Goal: Task Accomplishment & Management: Use online tool/utility

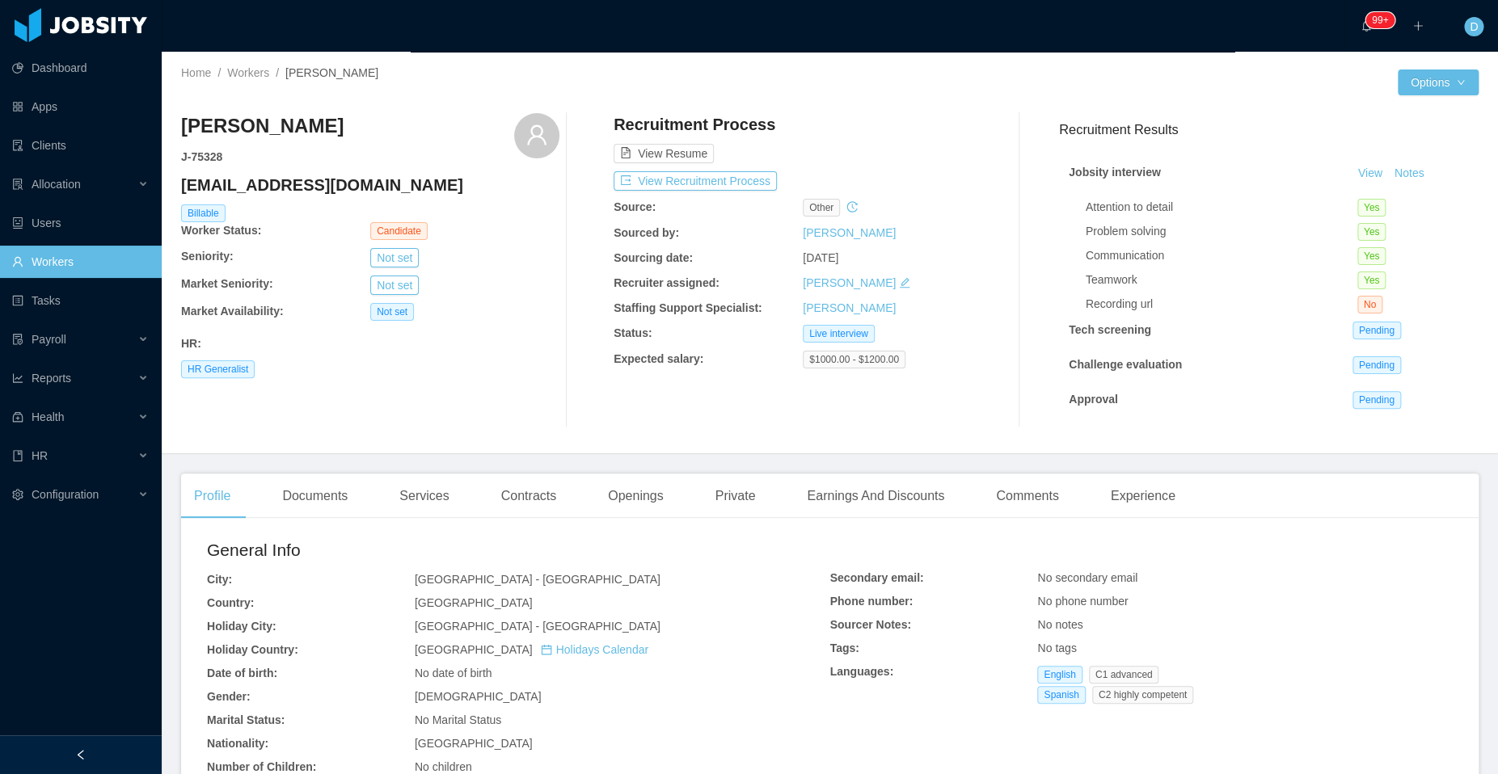
scroll to position [221, 0]
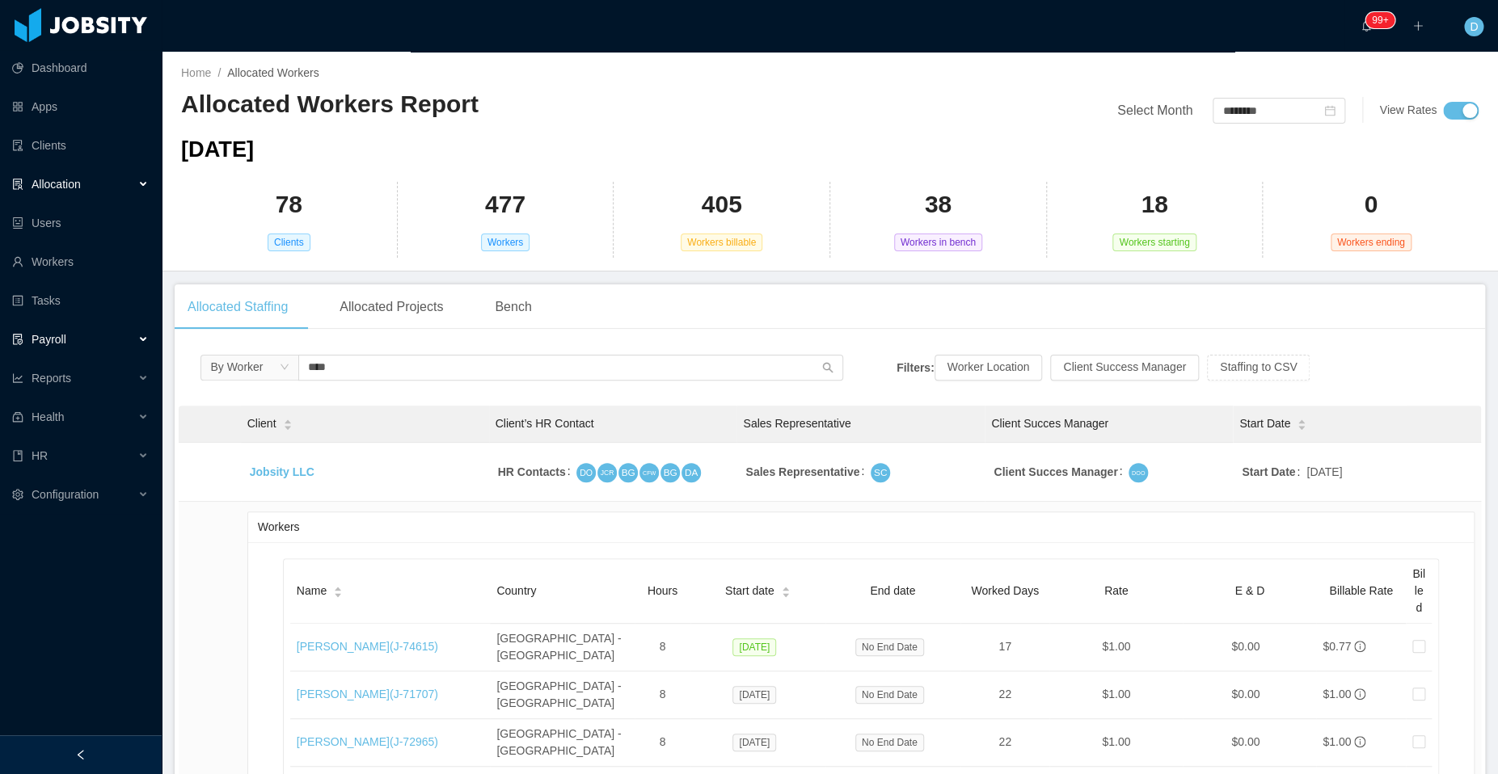
click at [128, 339] on div "Payroll" at bounding box center [81, 339] width 162 height 32
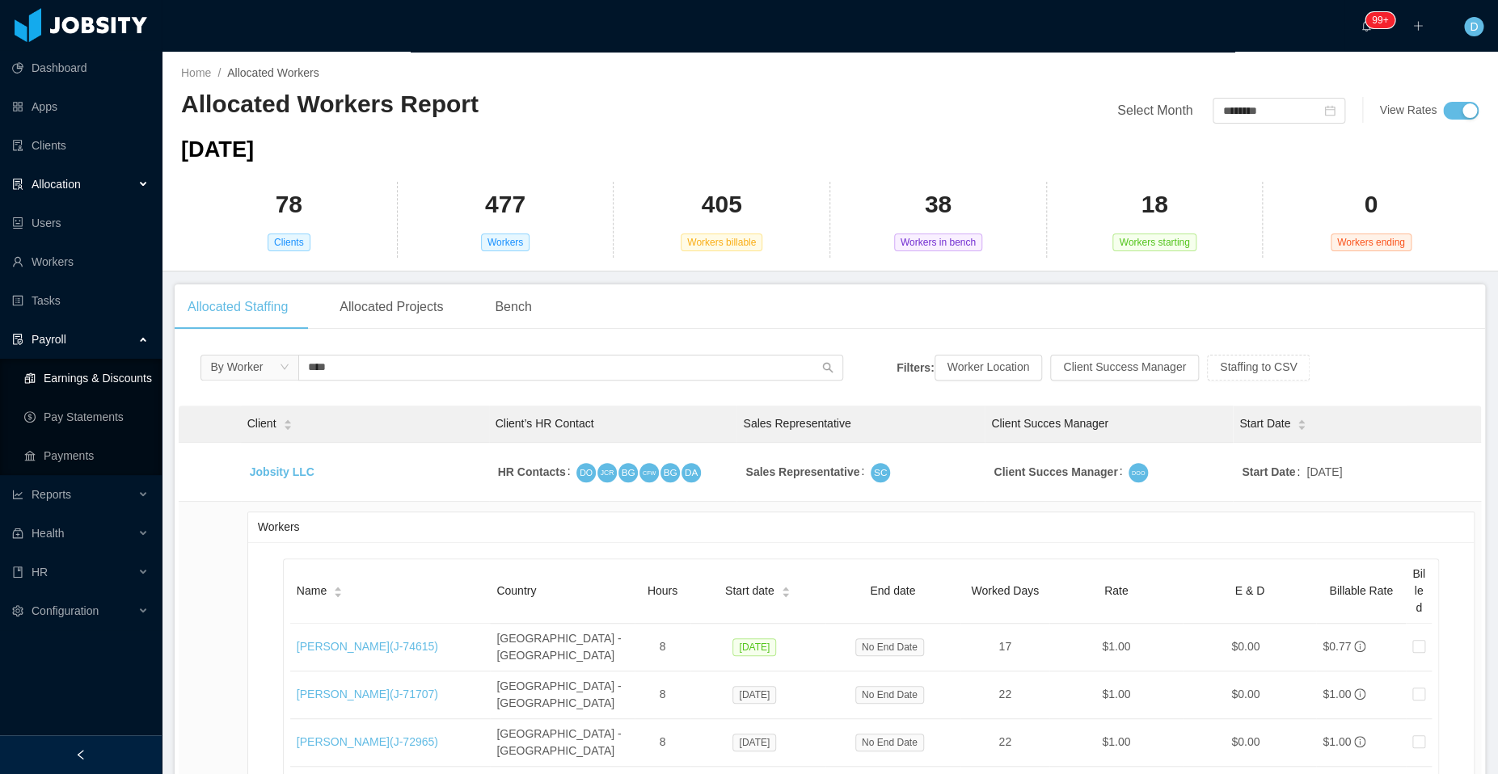
click at [112, 384] on link "Earnings & Discounts" at bounding box center [86, 378] width 124 height 32
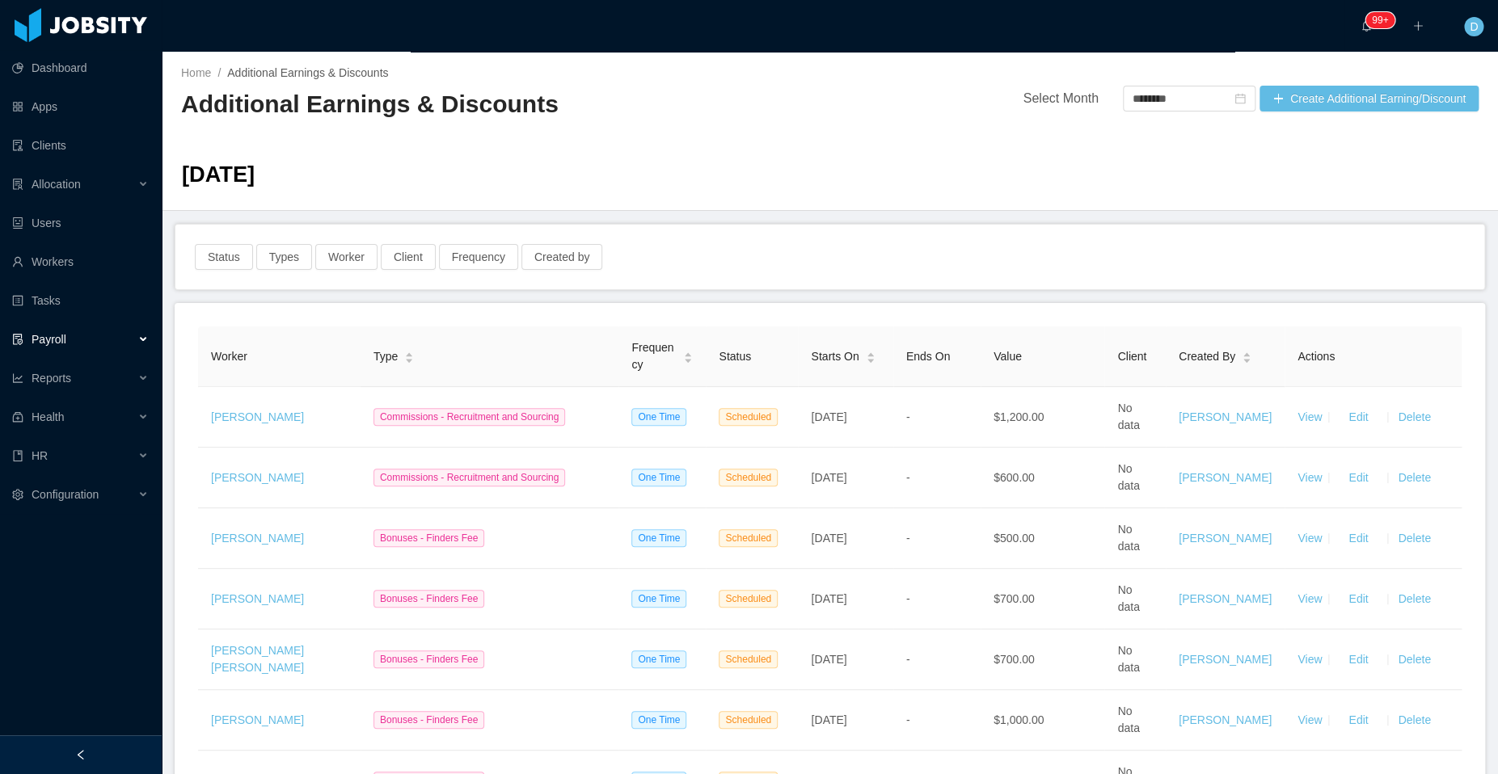
click at [1300, 78] on div "Home / Additional Earnings & Discounts / Additional Earnings & Discounts Select…" at bounding box center [830, 131] width 1336 height 159
click at [1304, 99] on button "Create Additional Earning/Discount" at bounding box center [1368, 99] width 219 height 26
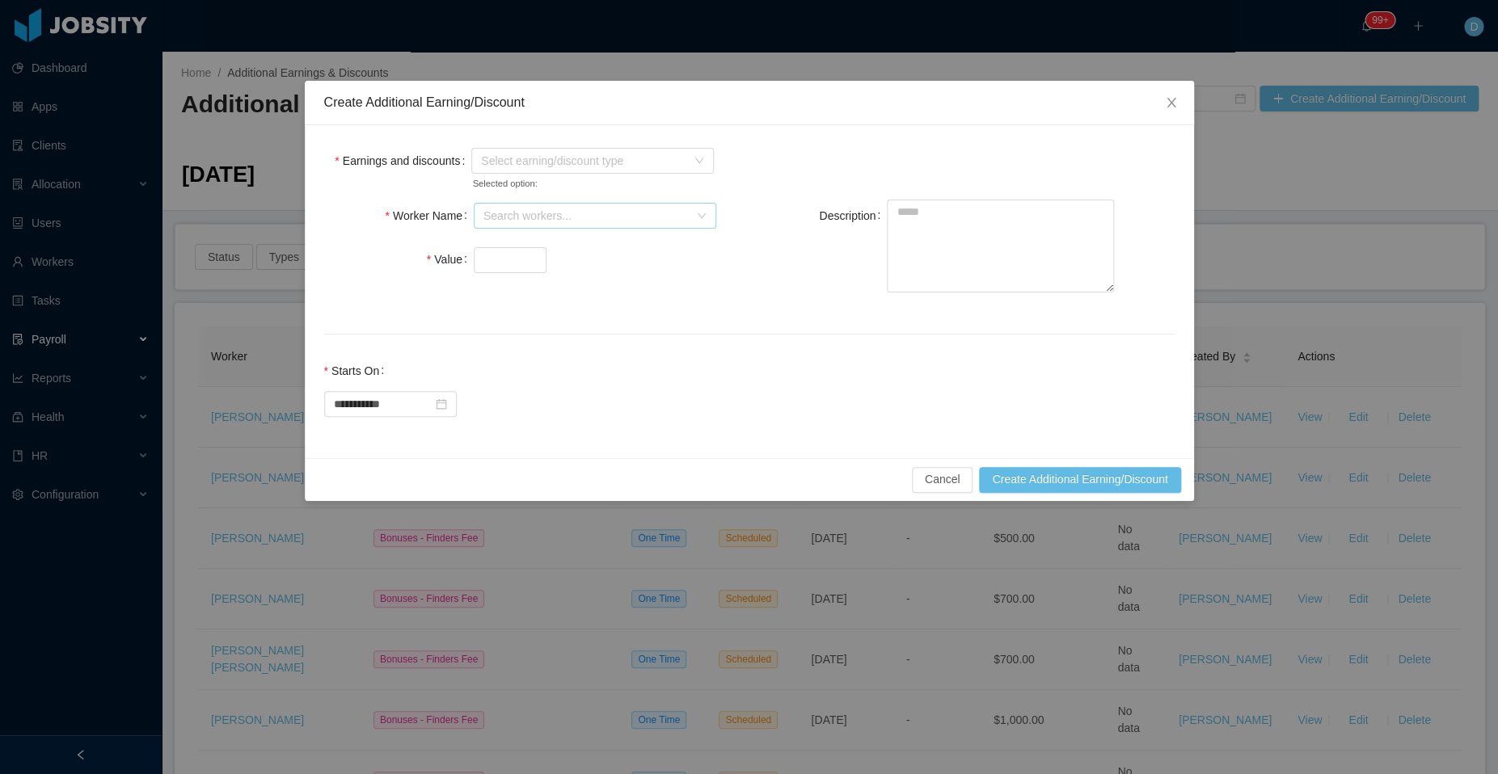
click at [525, 216] on div "Search workers..." at bounding box center [585, 216] width 205 height 16
click at [688, 213] on div "Search workers... [PERSON_NAME][GEOGRAPHIC_DATA]" at bounding box center [589, 216] width 213 height 24
type input "***"
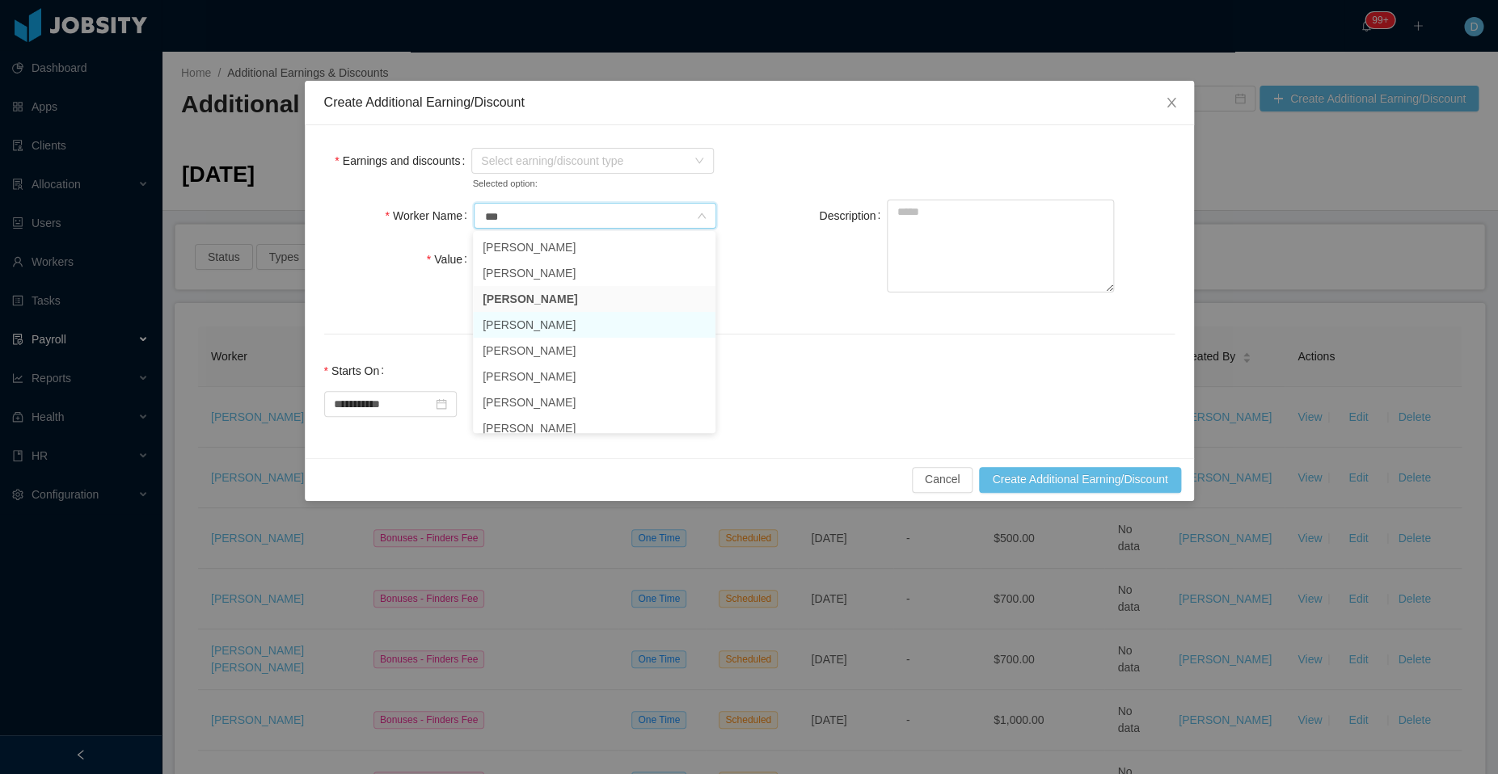
click at [587, 322] on li "[PERSON_NAME]" at bounding box center [594, 325] width 242 height 26
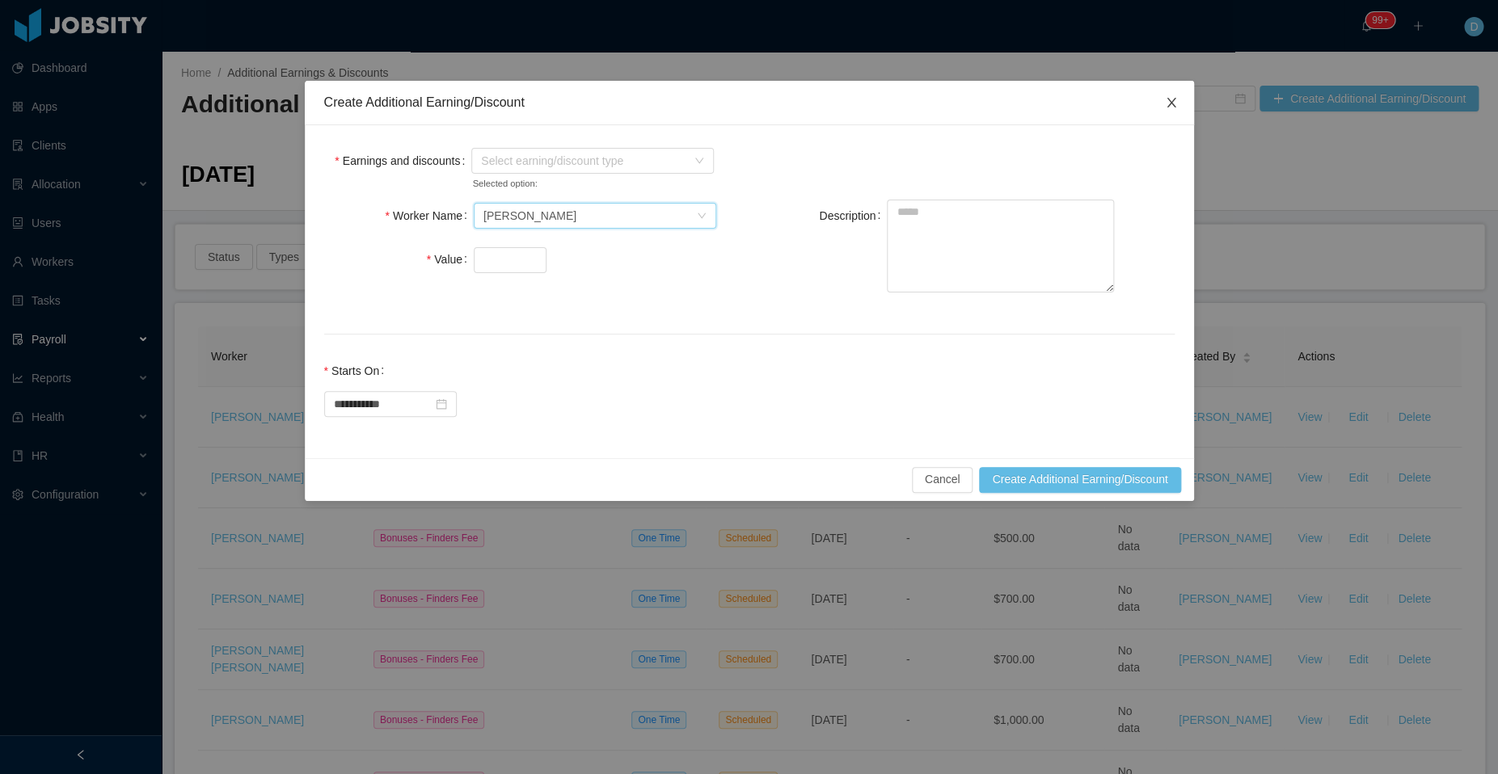
click at [1168, 109] on icon "icon: close" at bounding box center [1171, 102] width 13 height 13
